Goal: Task Accomplishment & Management: Manage account settings

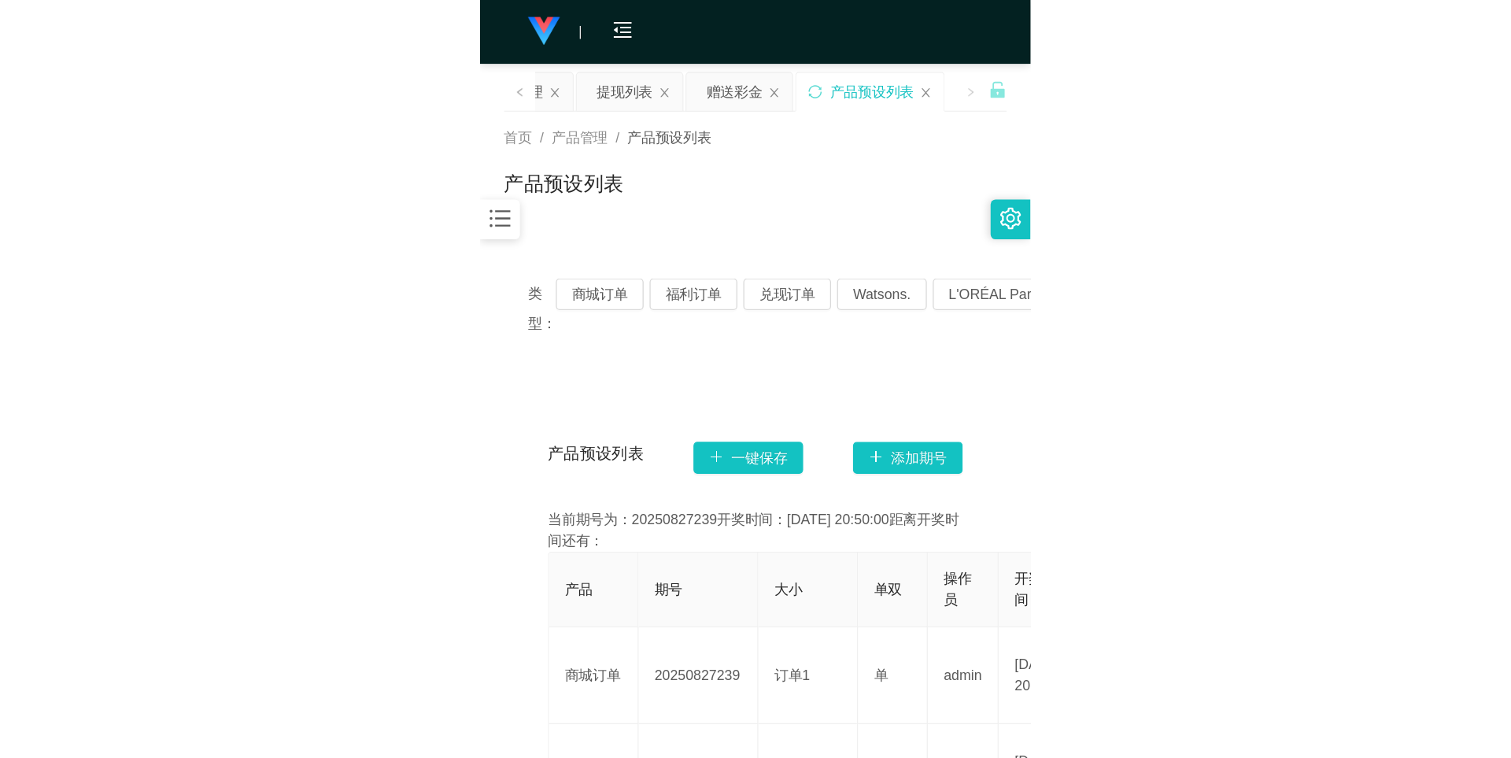
scroll to position [157, 0]
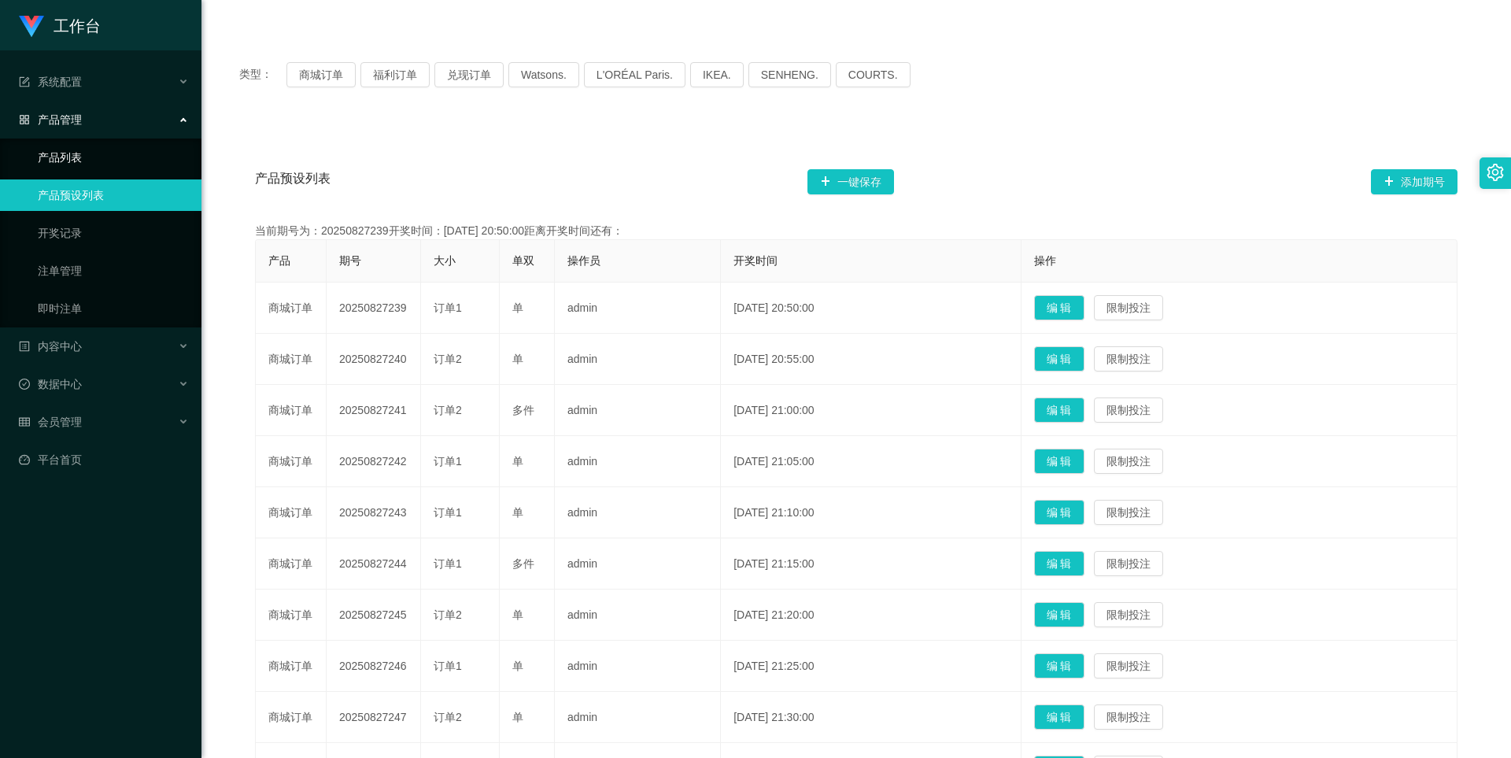
click at [67, 160] on link "产品列表" at bounding box center [113, 157] width 151 height 31
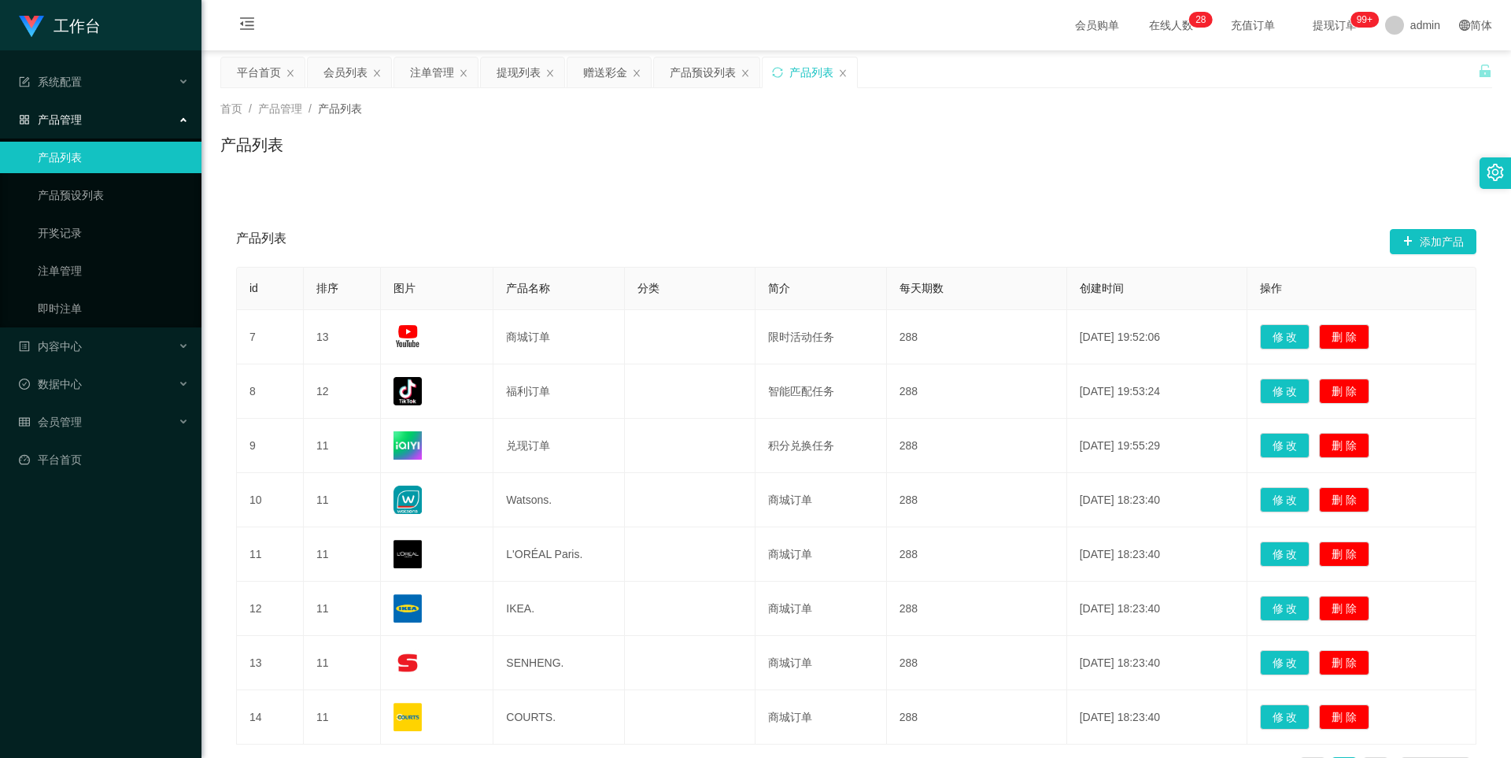
click at [67, 160] on link "产品列表" at bounding box center [113, 157] width 151 height 31
click at [78, 123] on span "产品管理" at bounding box center [50, 119] width 63 height 13
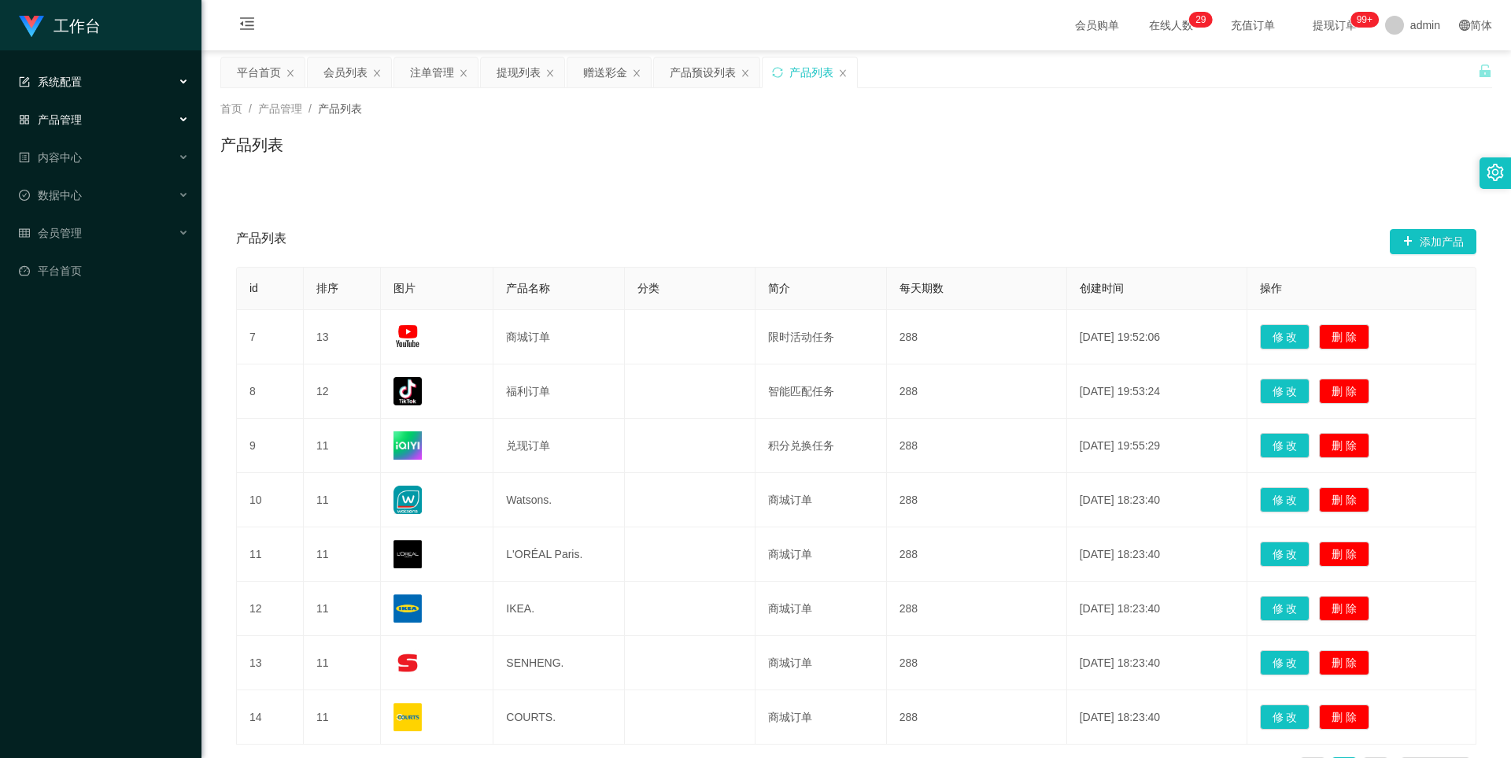
click at [84, 80] on div "系统配置" at bounding box center [100, 81] width 201 height 31
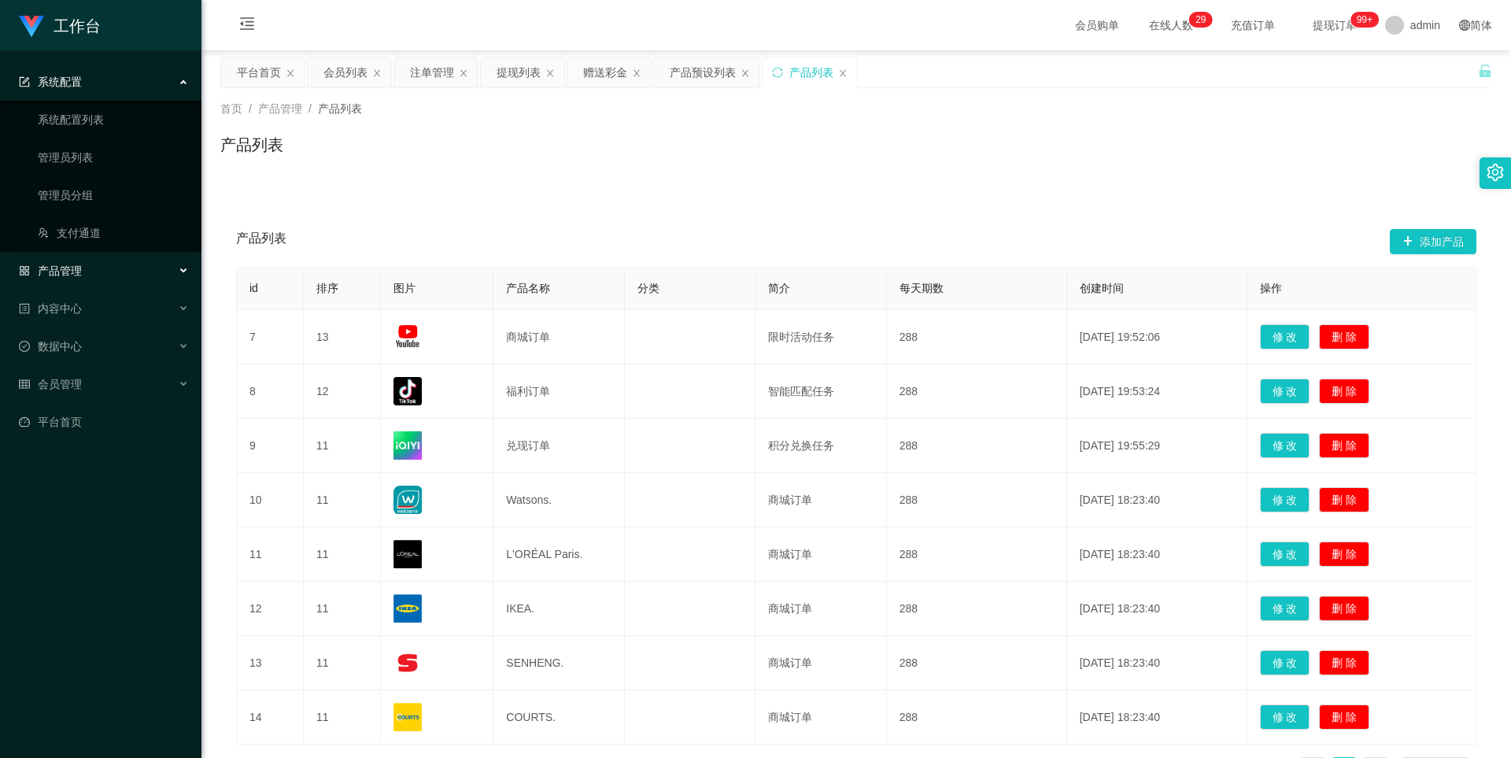
click at [84, 80] on div "系统配置" at bounding box center [100, 81] width 201 height 31
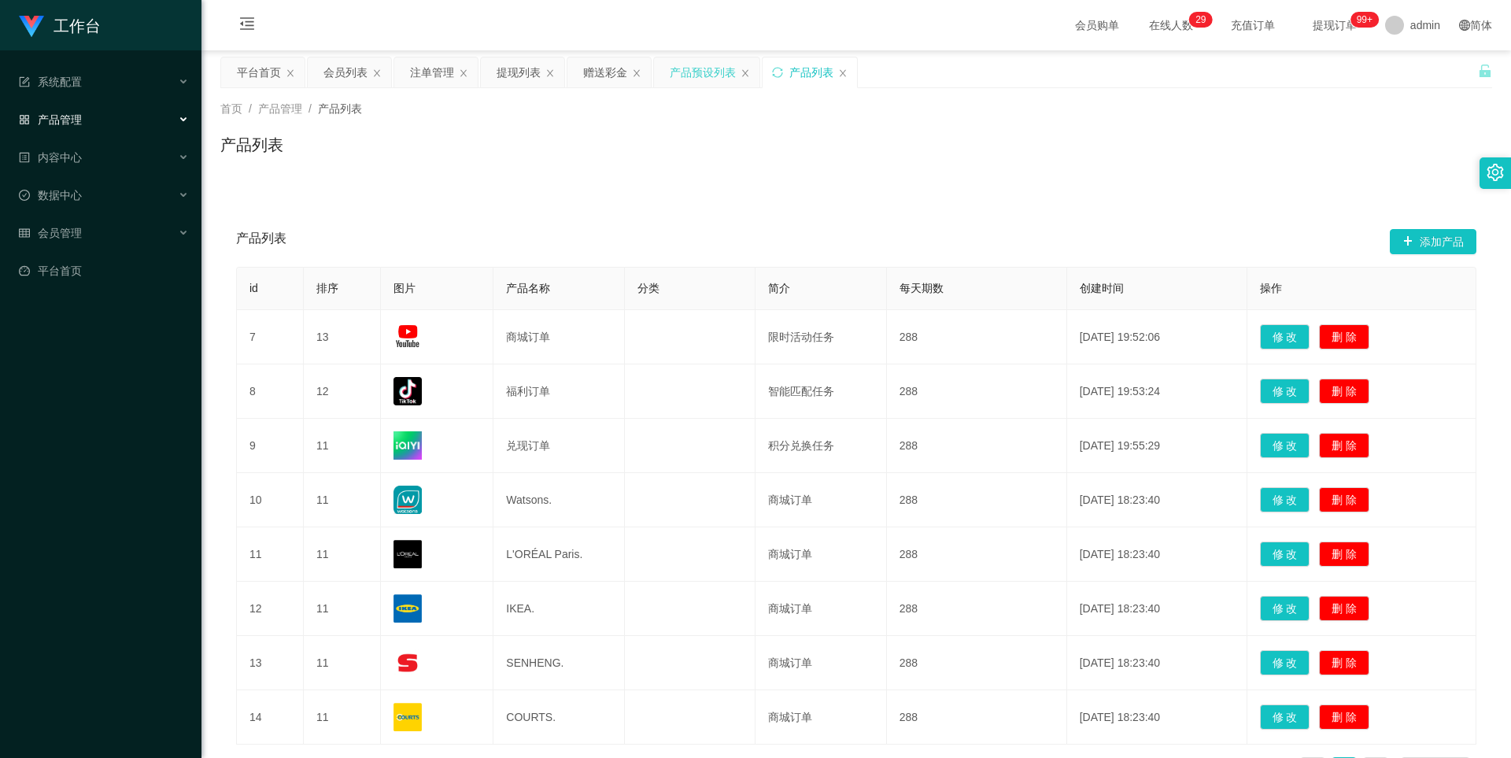
click at [434, 78] on div "产品预设列表" at bounding box center [703, 72] width 66 height 30
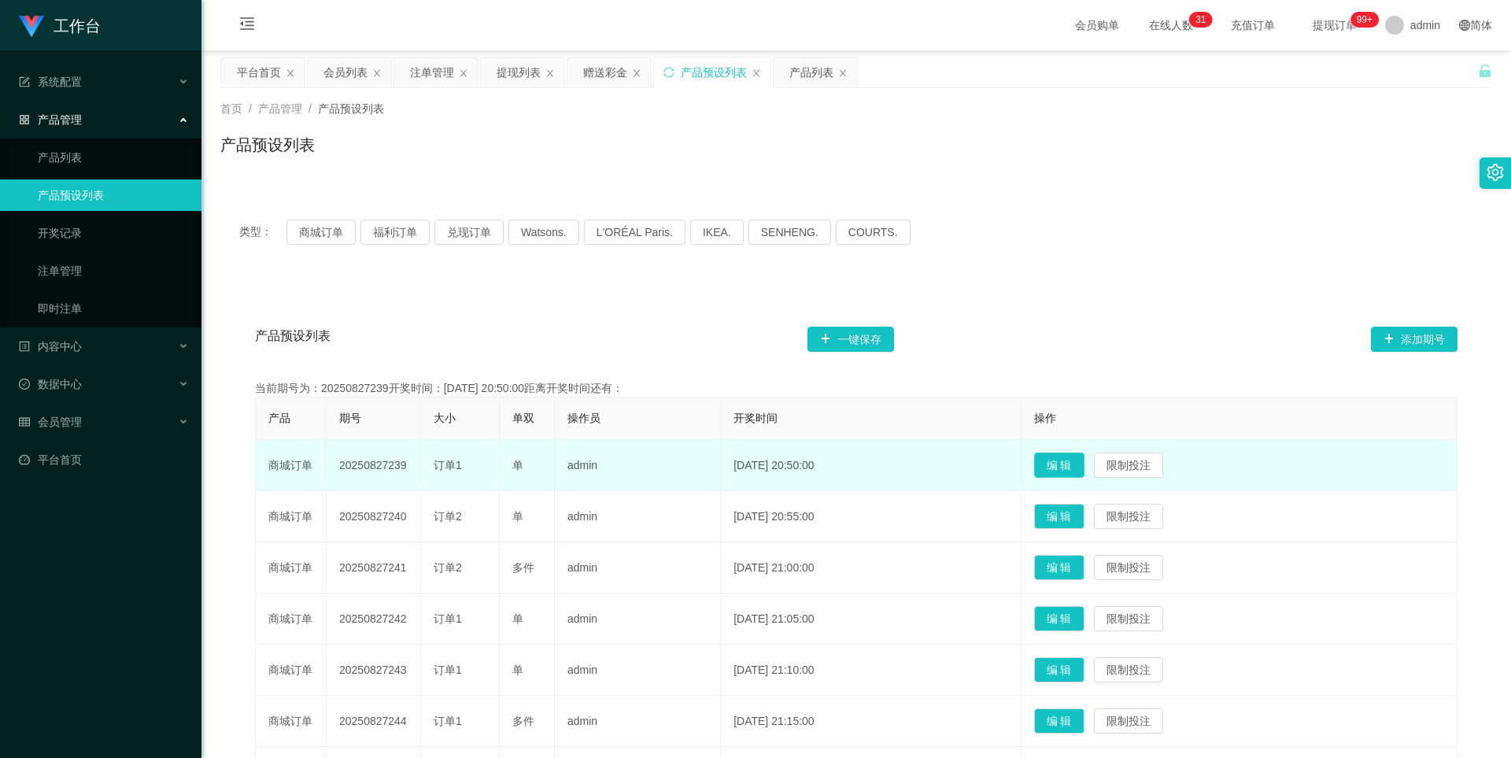
click at [434, 464] on button "编 辑" at bounding box center [1059, 465] width 50 height 25
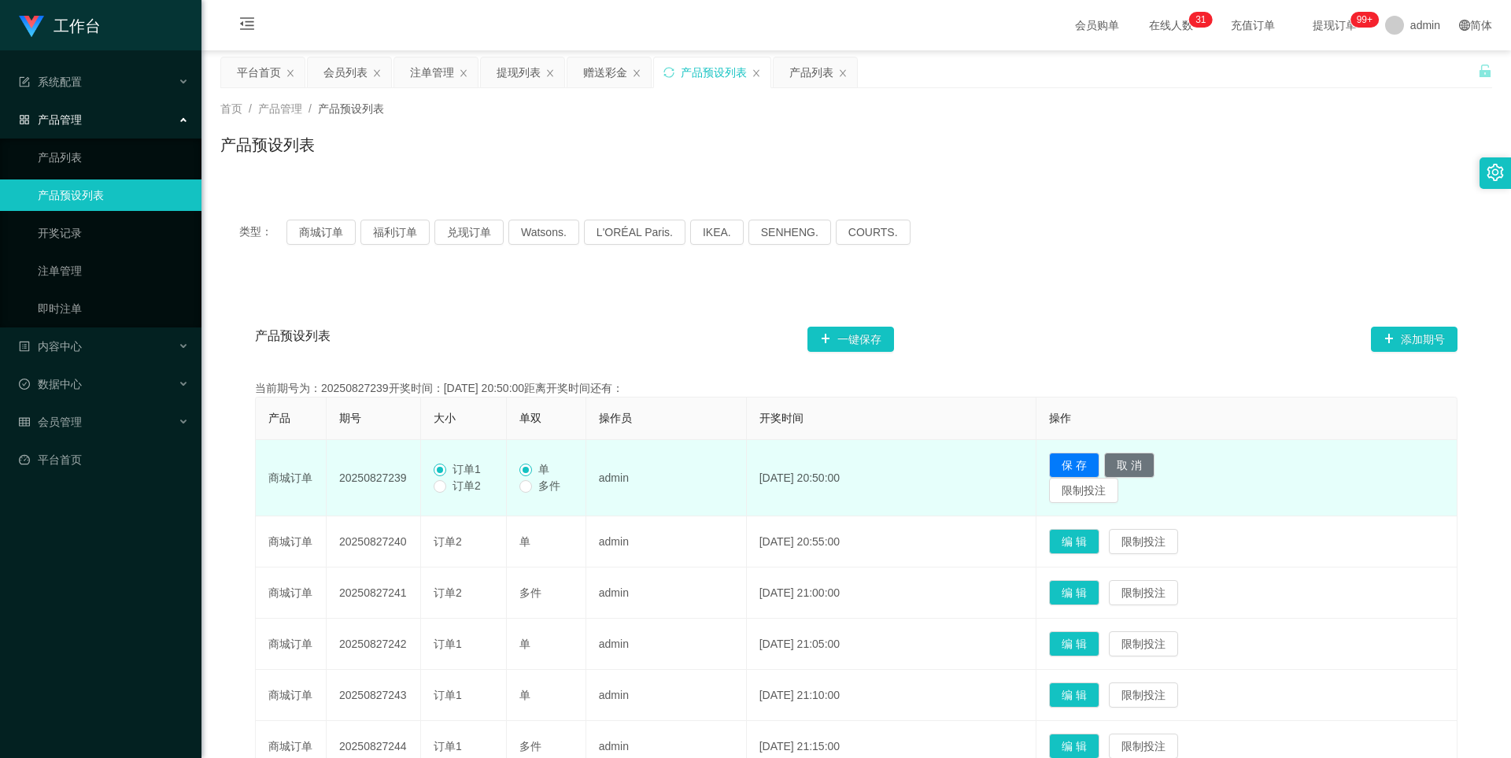
click at [434, 338] on div "产品预设列表 一键保存 添加期号" at bounding box center [856, 339] width 1203 height 50
click at [434, 456] on button "取 消" at bounding box center [1129, 465] width 50 height 25
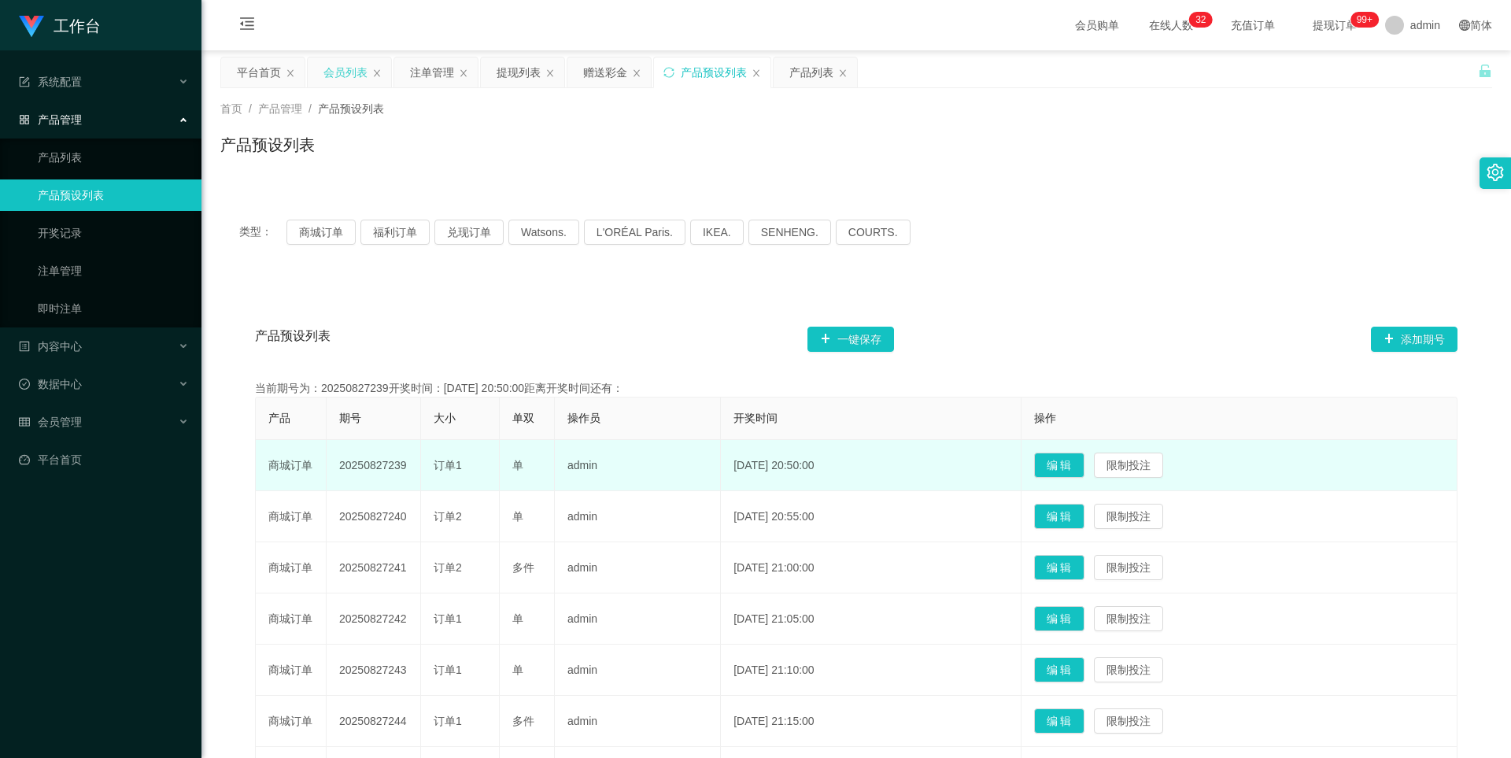
click at [323, 66] on div "会员列表" at bounding box center [349, 72] width 83 height 30
click at [334, 75] on div "会员列表" at bounding box center [345, 72] width 44 height 30
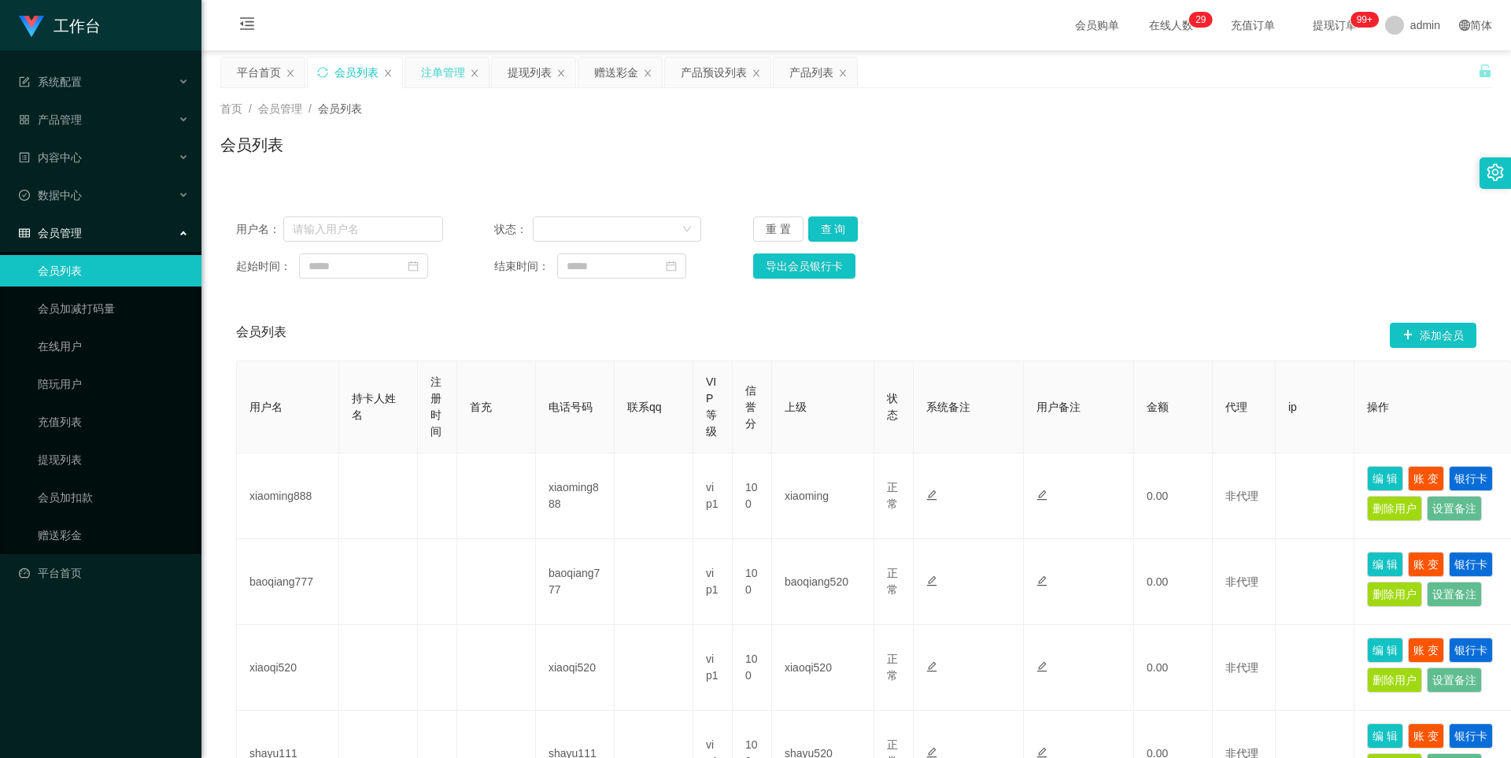
click at [434, 79] on div "注单管理" at bounding box center [443, 72] width 44 height 30
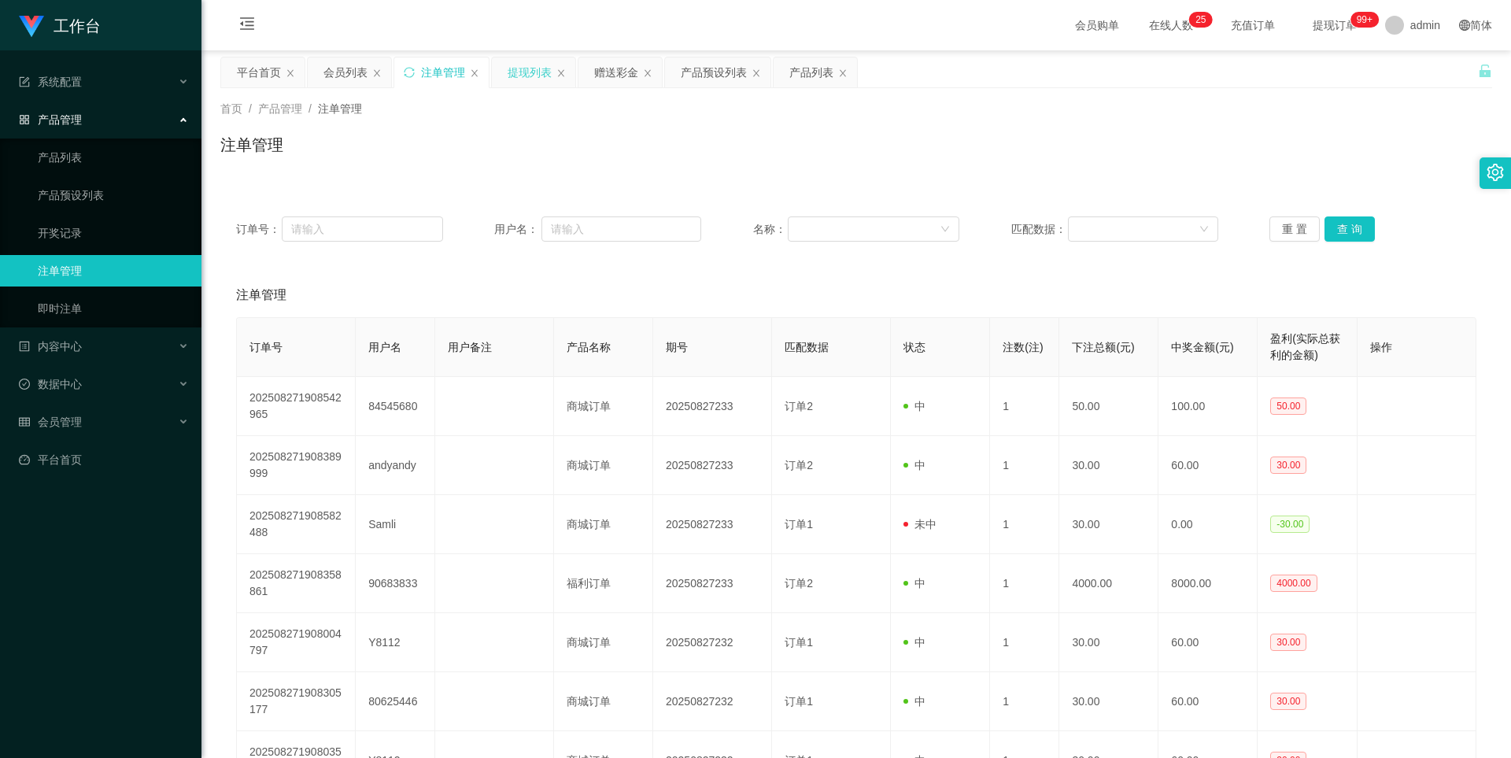
click at [434, 77] on div "提现列表" at bounding box center [530, 72] width 44 height 30
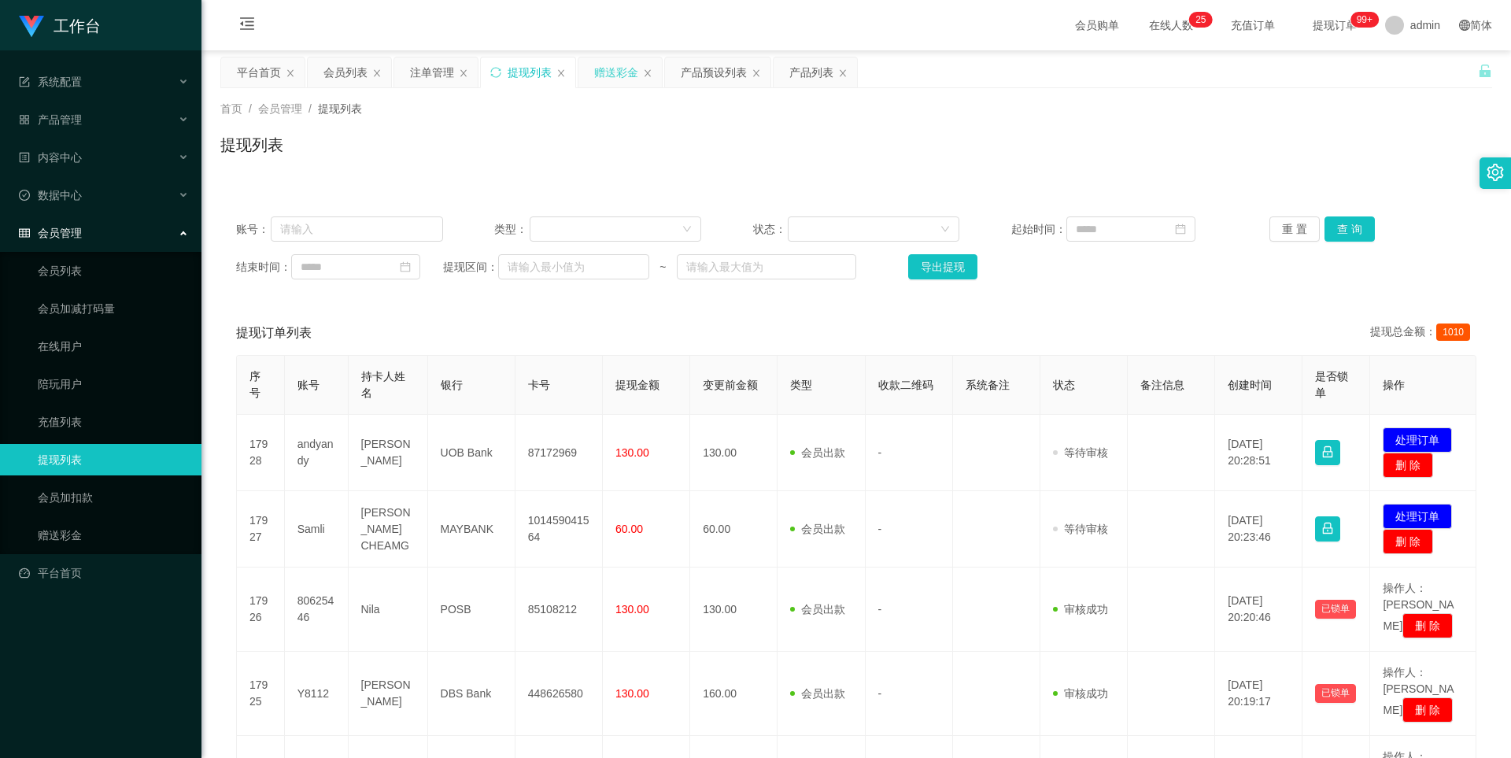
click at [434, 79] on div "赠送彩金" at bounding box center [616, 72] width 44 height 30
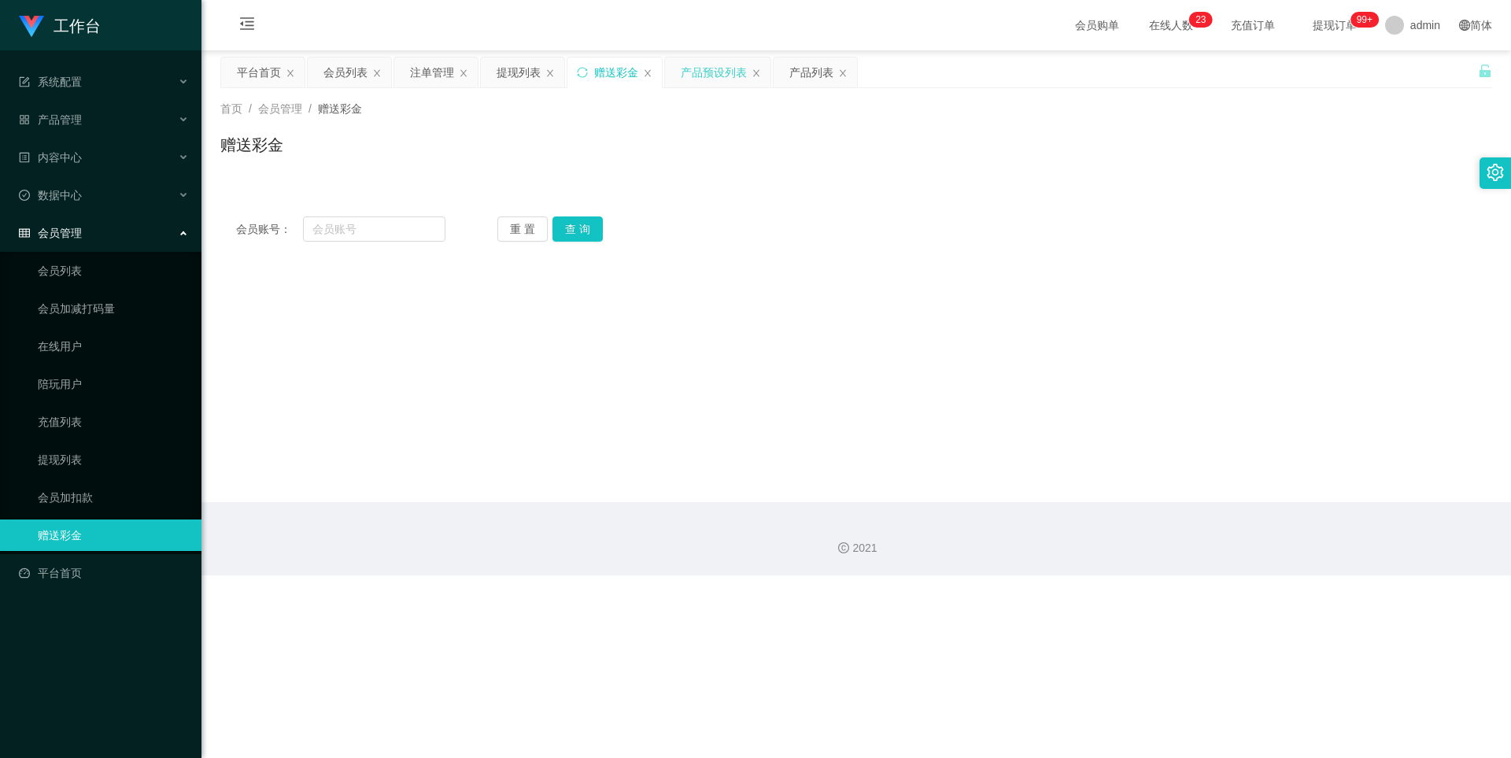
click at [434, 70] on div "产品预设列表" at bounding box center [714, 72] width 66 height 30
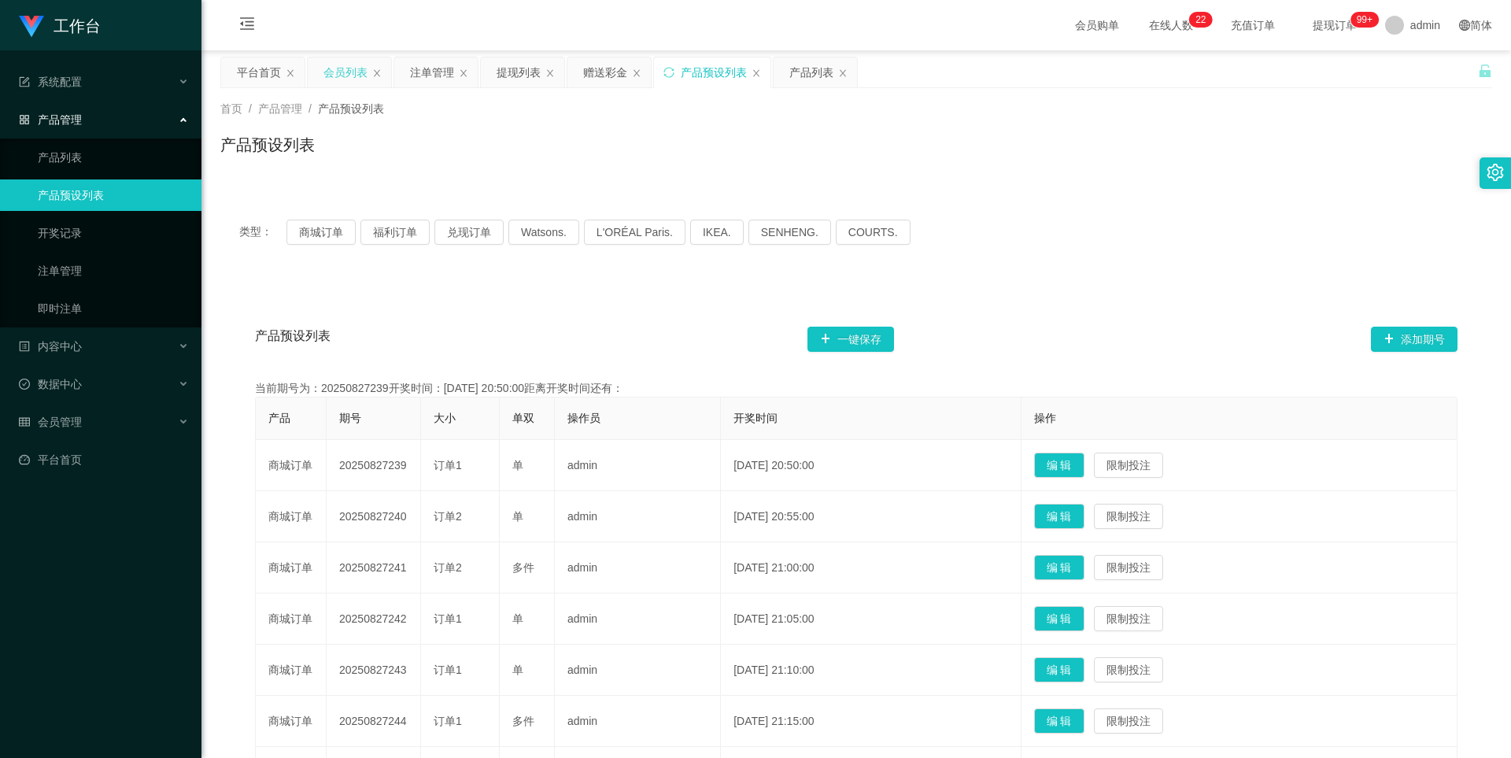
click at [357, 69] on div "会员列表" at bounding box center [345, 72] width 44 height 30
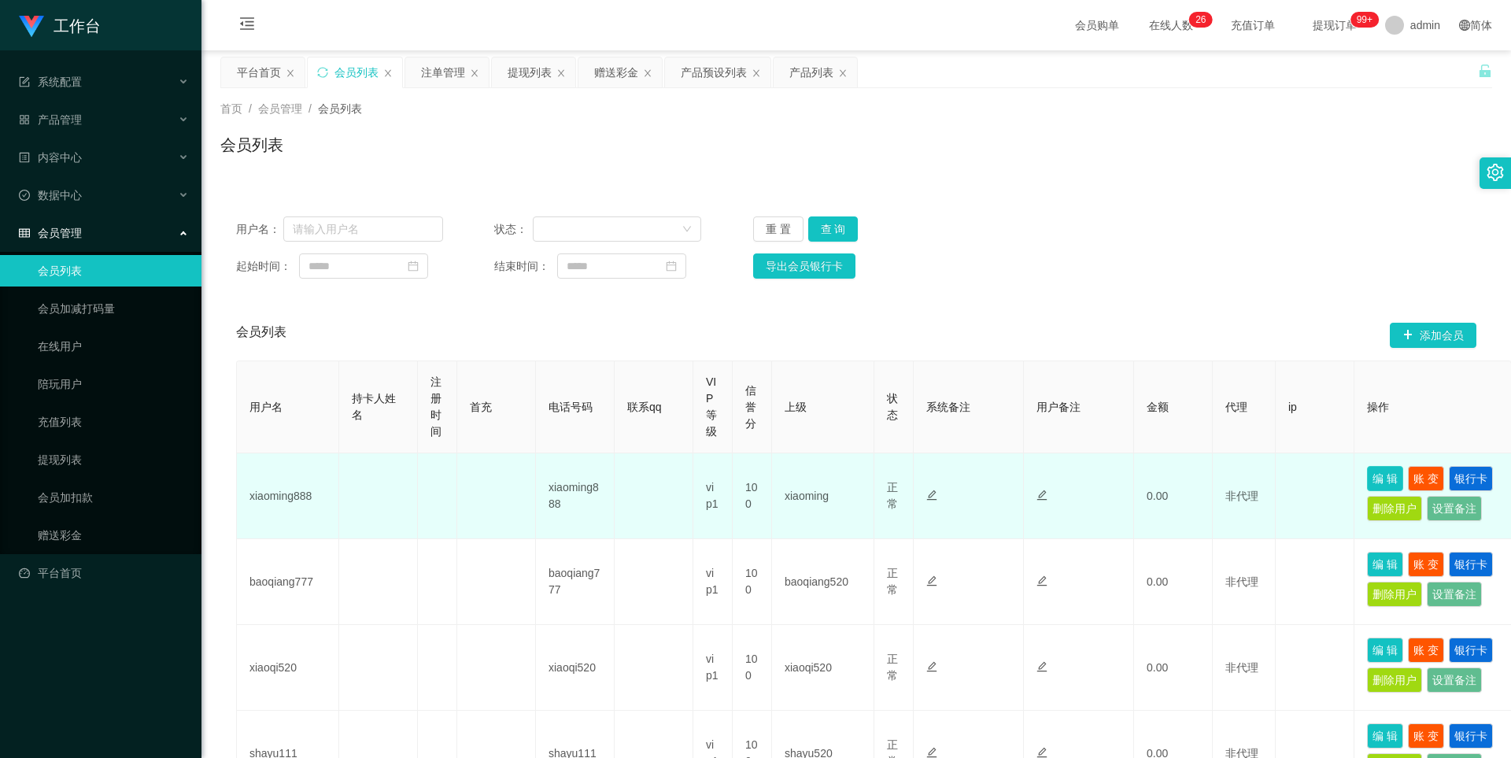
click at [434, 472] on button "编 辑" at bounding box center [1385, 478] width 36 height 25
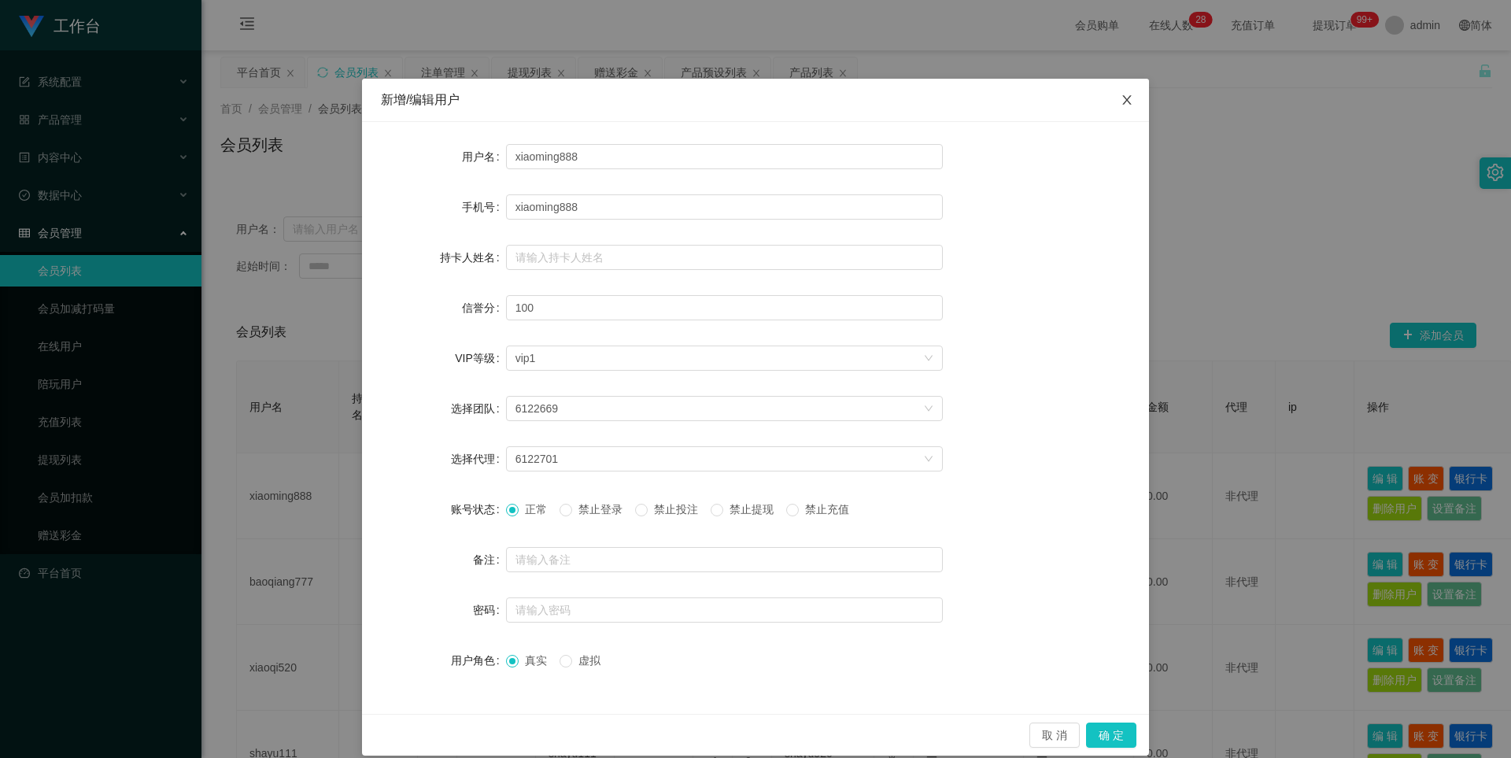
click at [434, 96] on icon "图标: close" at bounding box center [1127, 100] width 13 height 13
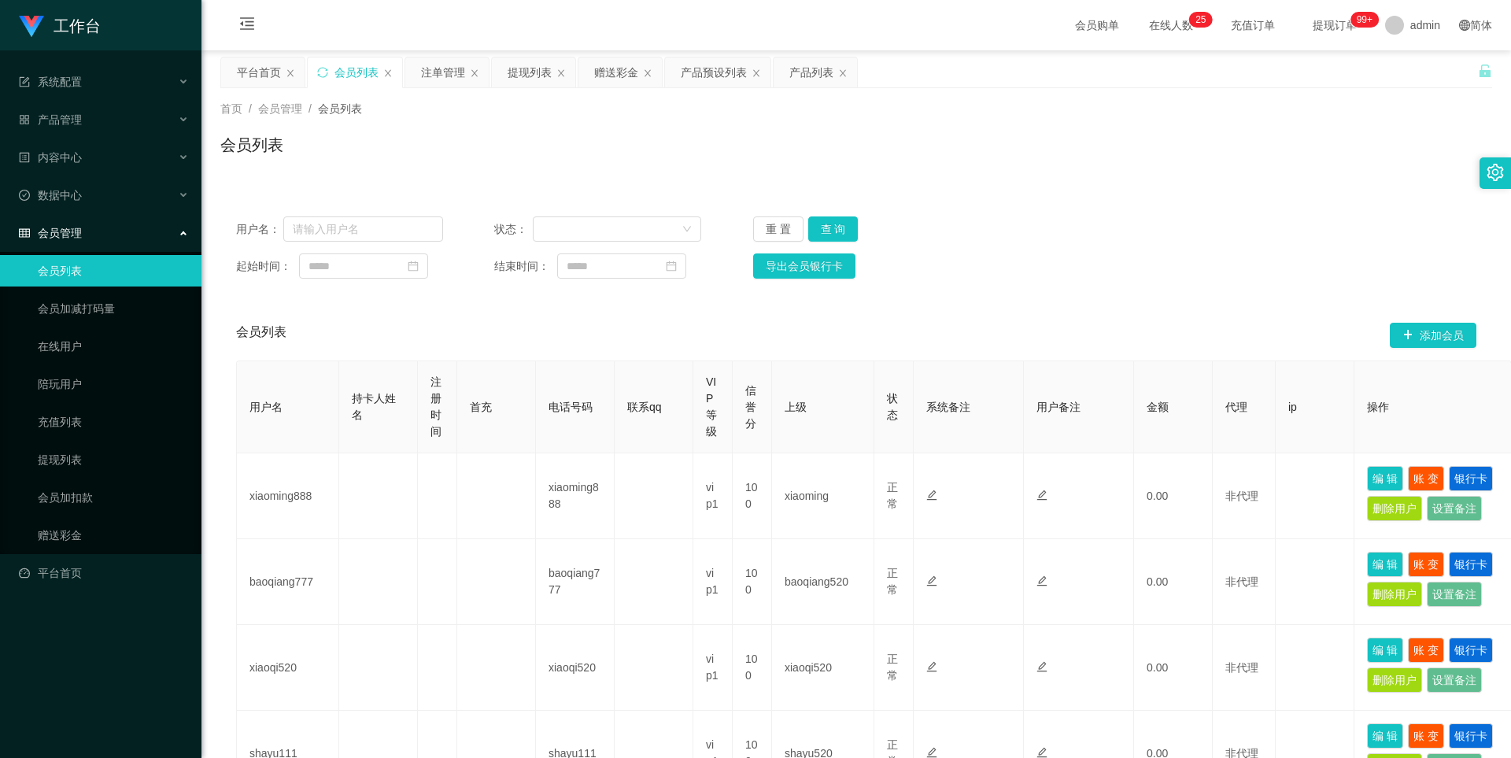
click at [116, 231] on div "会员管理" at bounding box center [100, 232] width 201 height 31
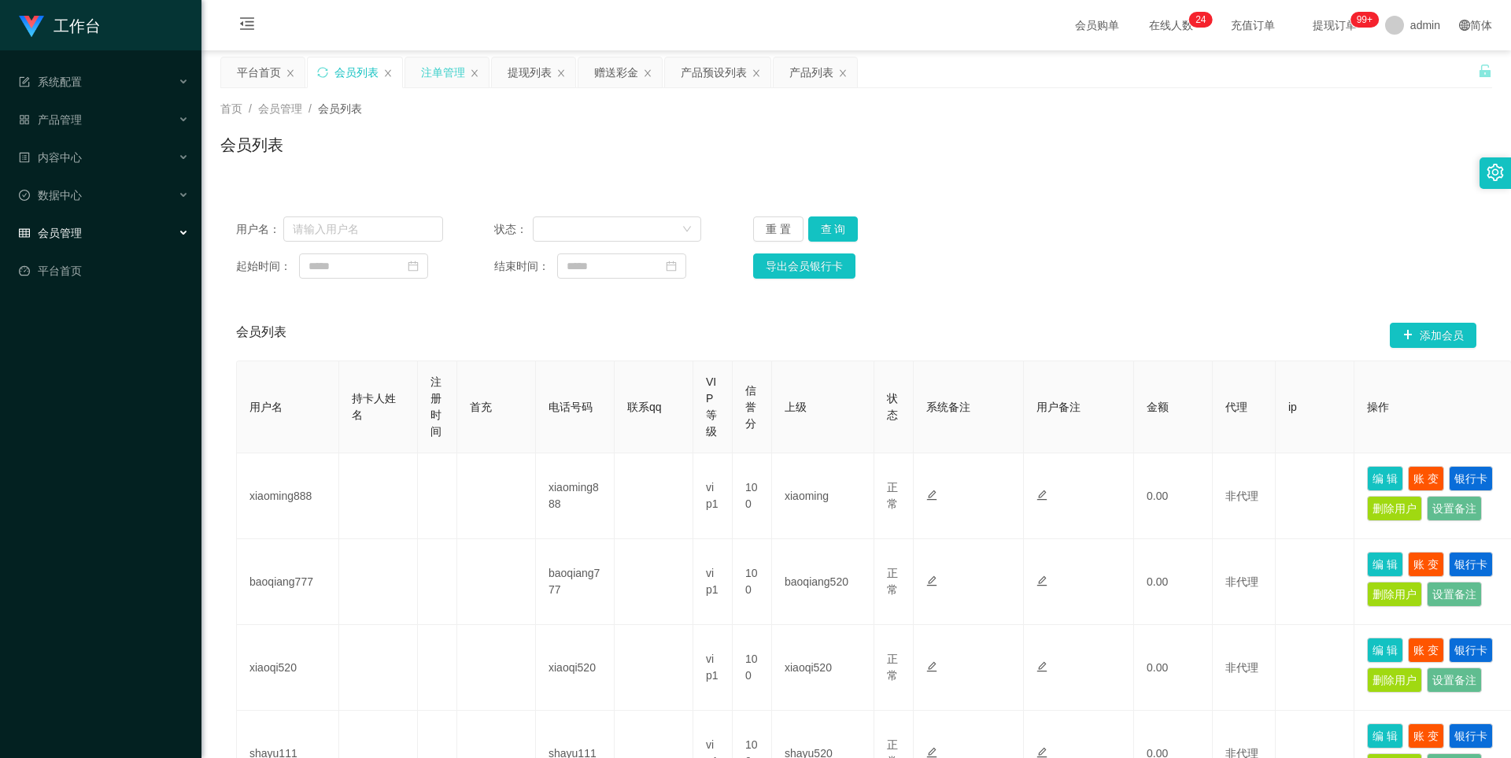
click at [434, 66] on div "注单管理" at bounding box center [443, 72] width 44 height 30
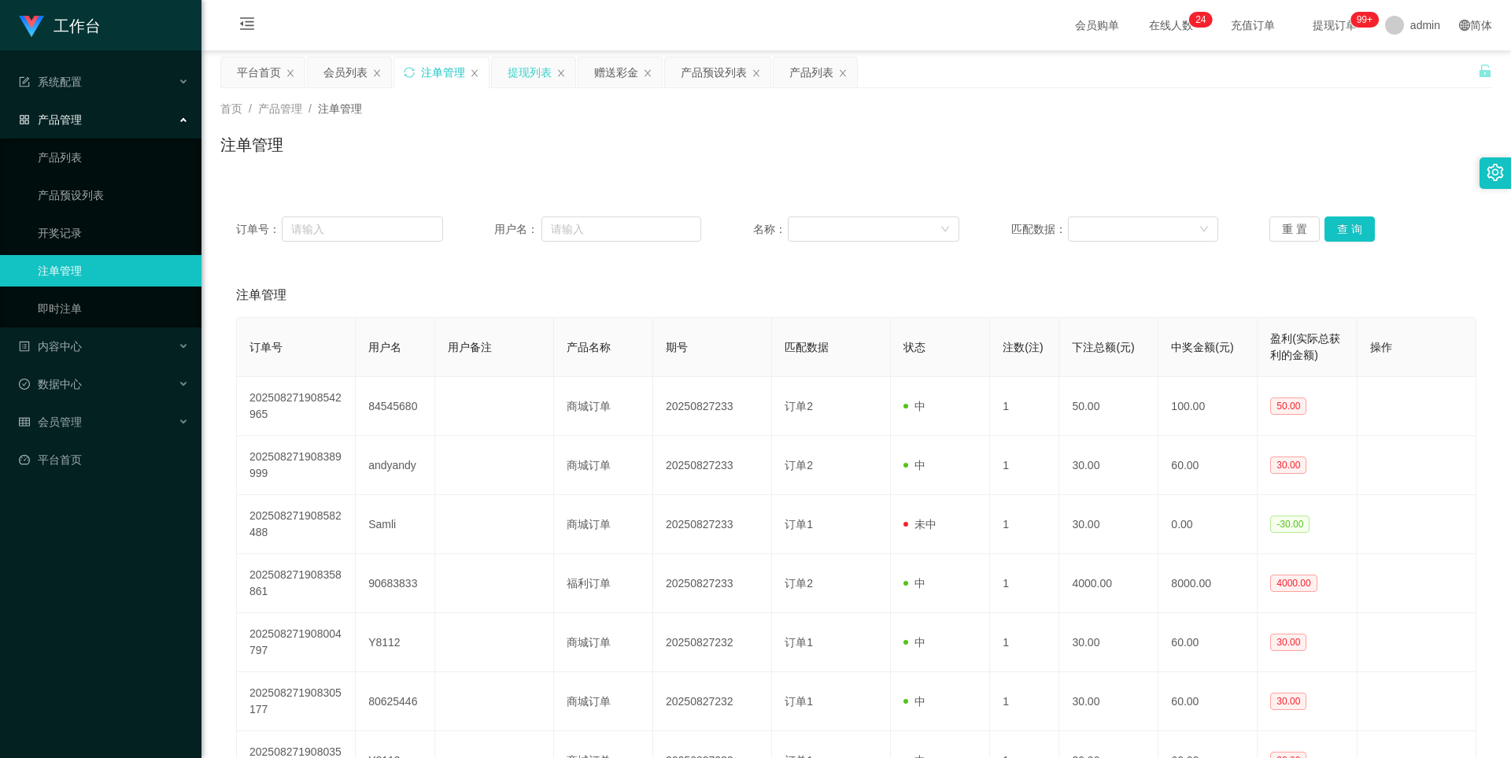
click at [434, 77] on div "提现列表" at bounding box center [530, 72] width 44 height 30
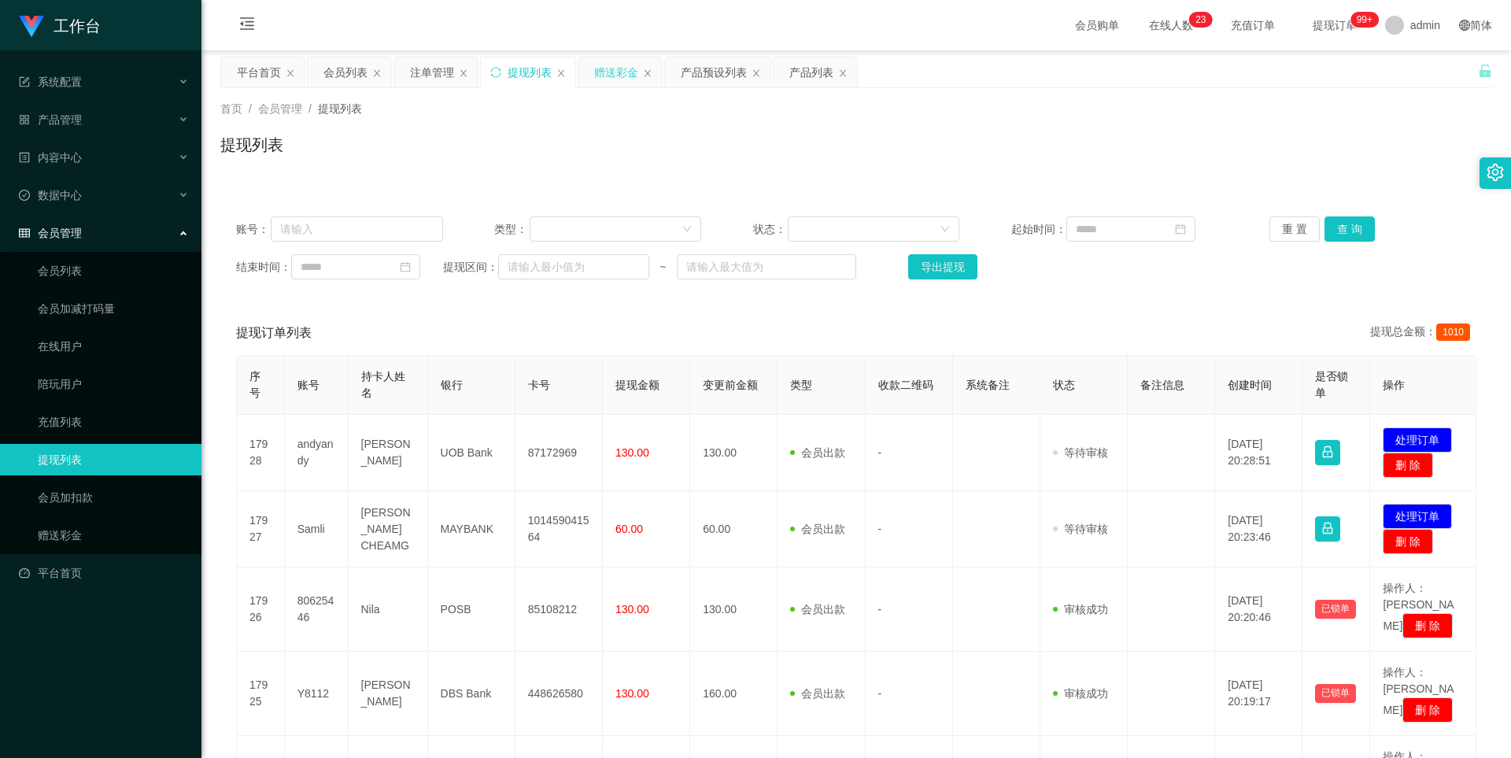
click at [434, 75] on div "赠送彩金" at bounding box center [616, 72] width 44 height 30
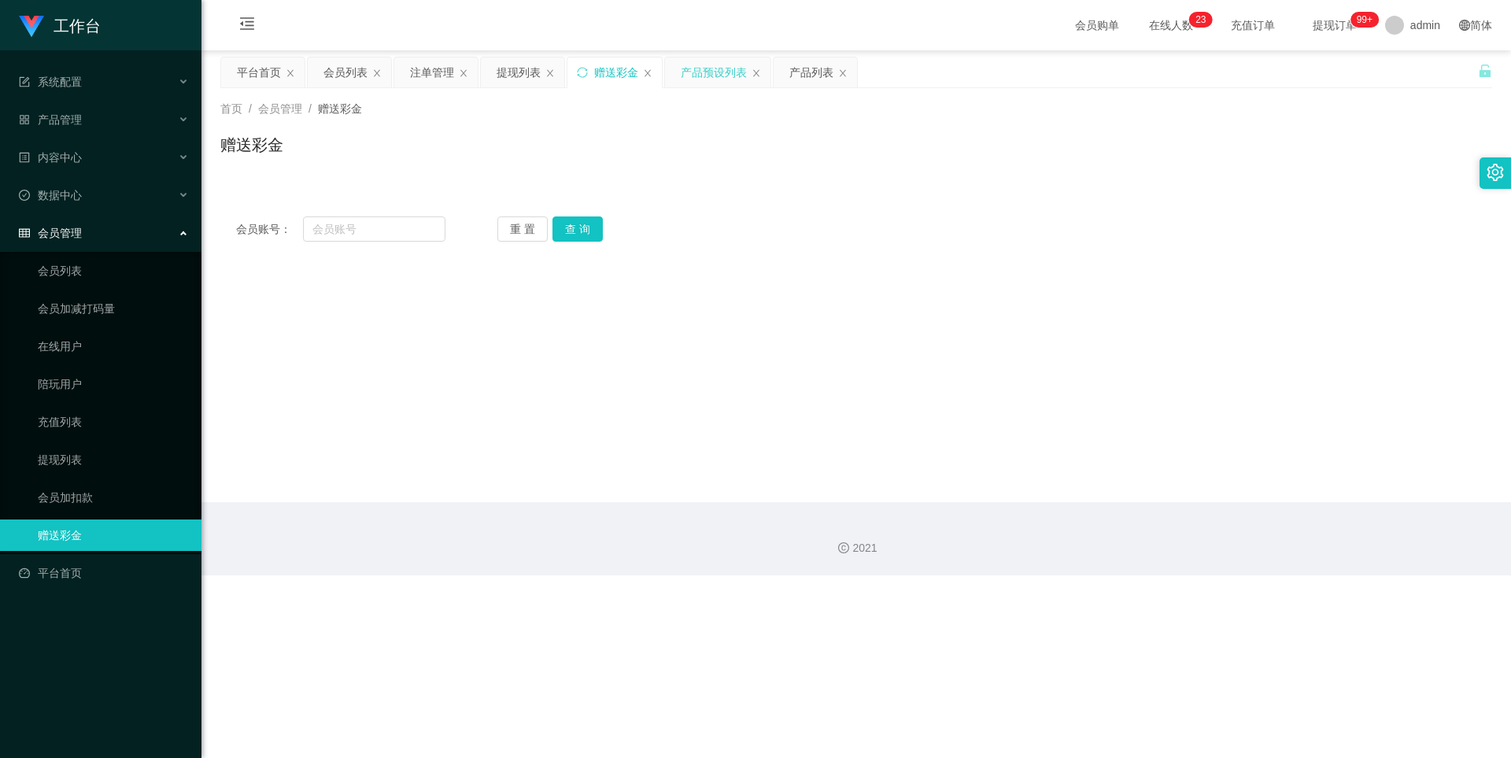
click at [434, 71] on div "产品预设列表" at bounding box center [714, 72] width 66 height 30
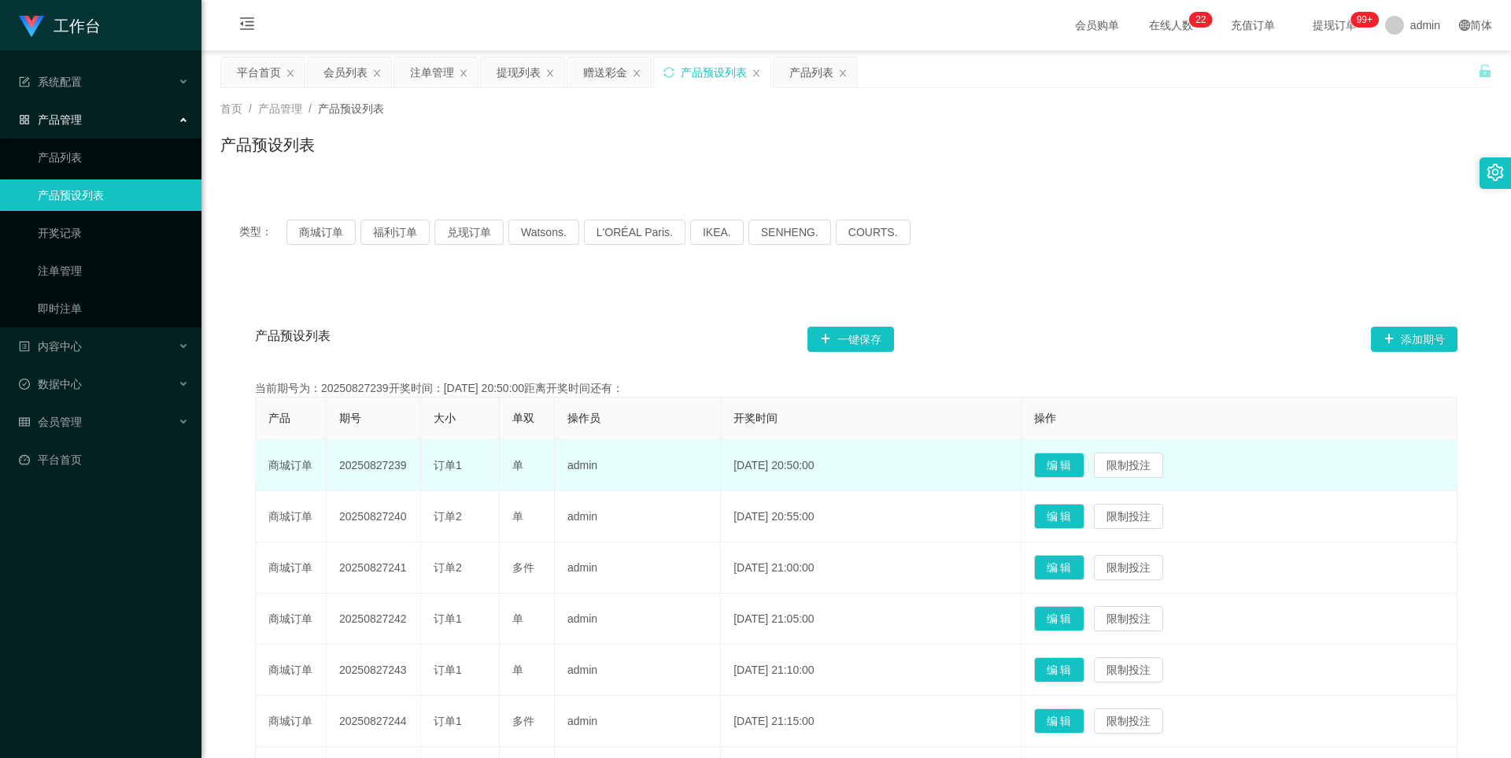
click at [286, 482] on td "商城订单" at bounding box center [291, 465] width 71 height 51
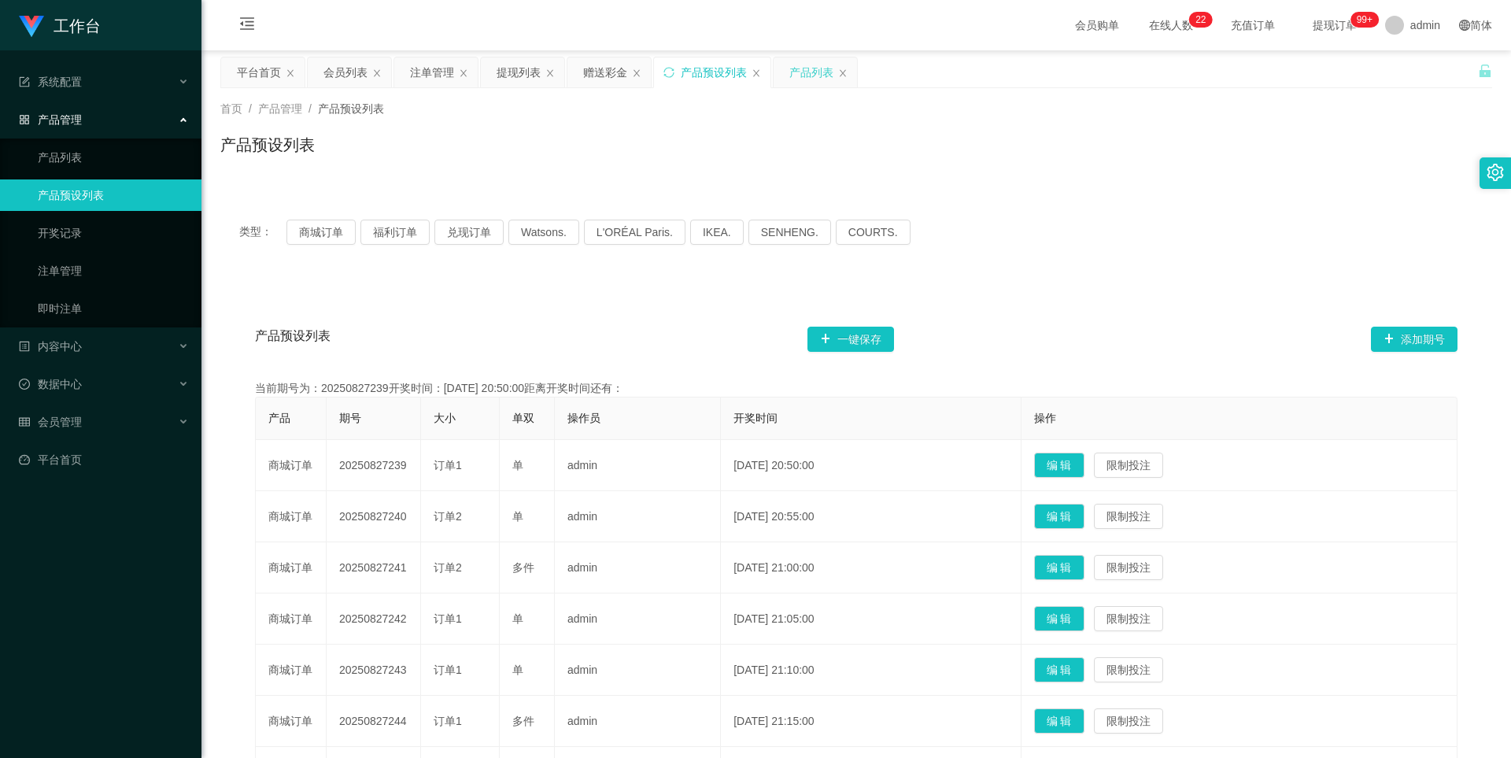
click at [434, 83] on div "产品列表" at bounding box center [811, 72] width 44 height 30
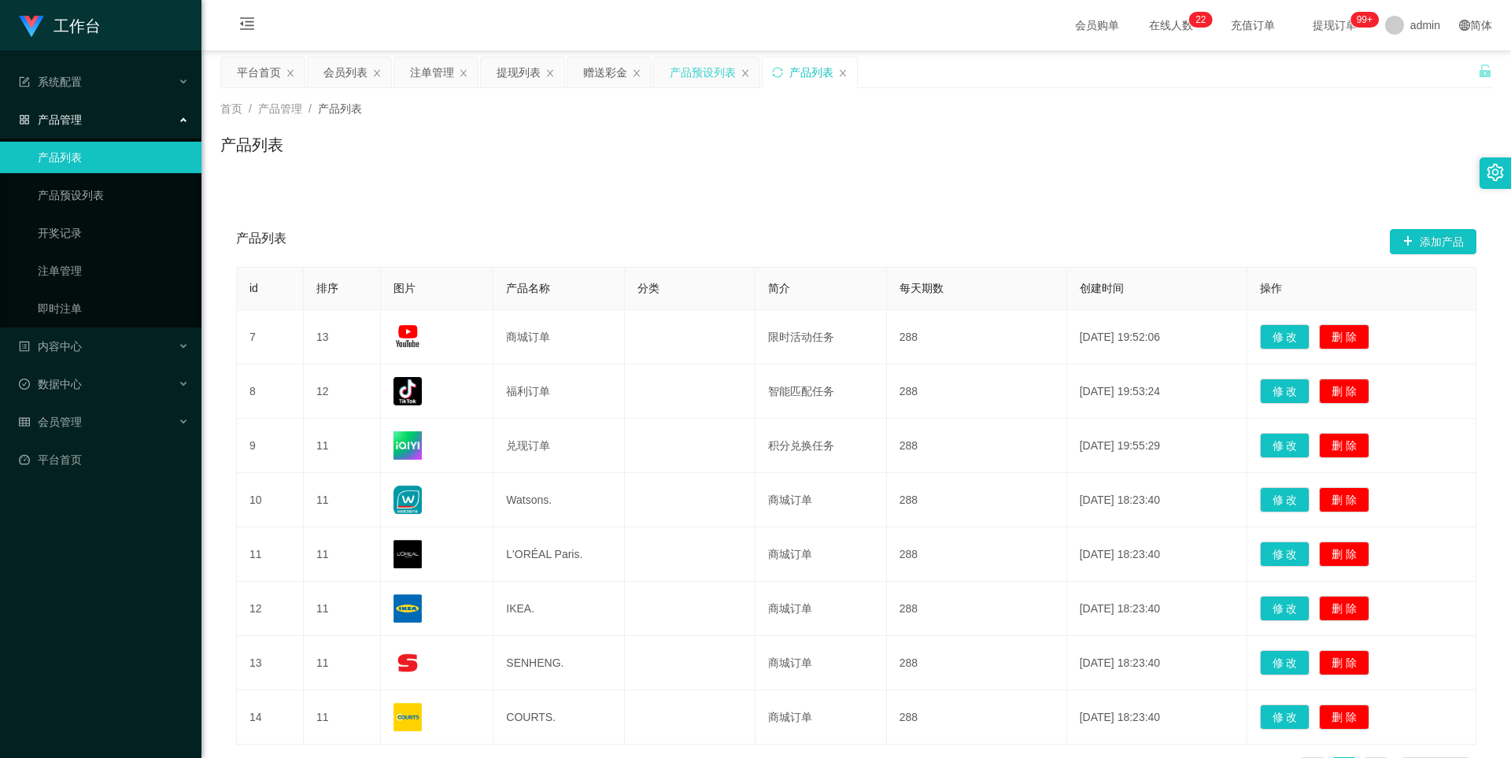
click at [434, 83] on div "产品预设列表" at bounding box center [703, 72] width 66 height 30
